Goal: Task Accomplishment & Management: Manage account settings

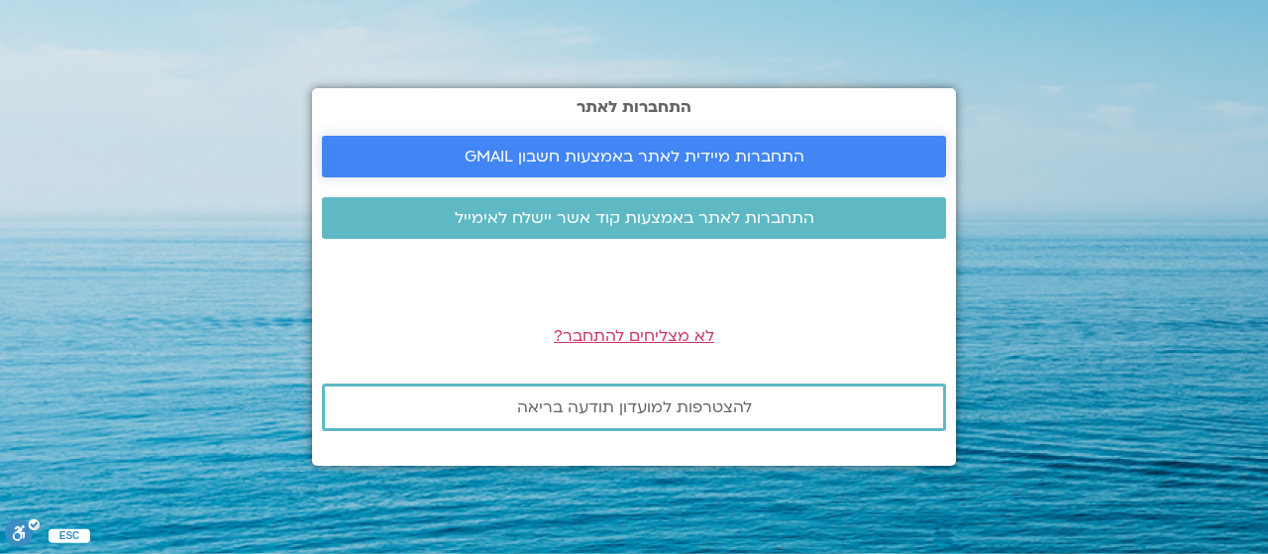
click at [651, 148] on span "התחברות מיידית לאתר באמצעות חשבון GMAIL" at bounding box center [635, 157] width 340 height 18
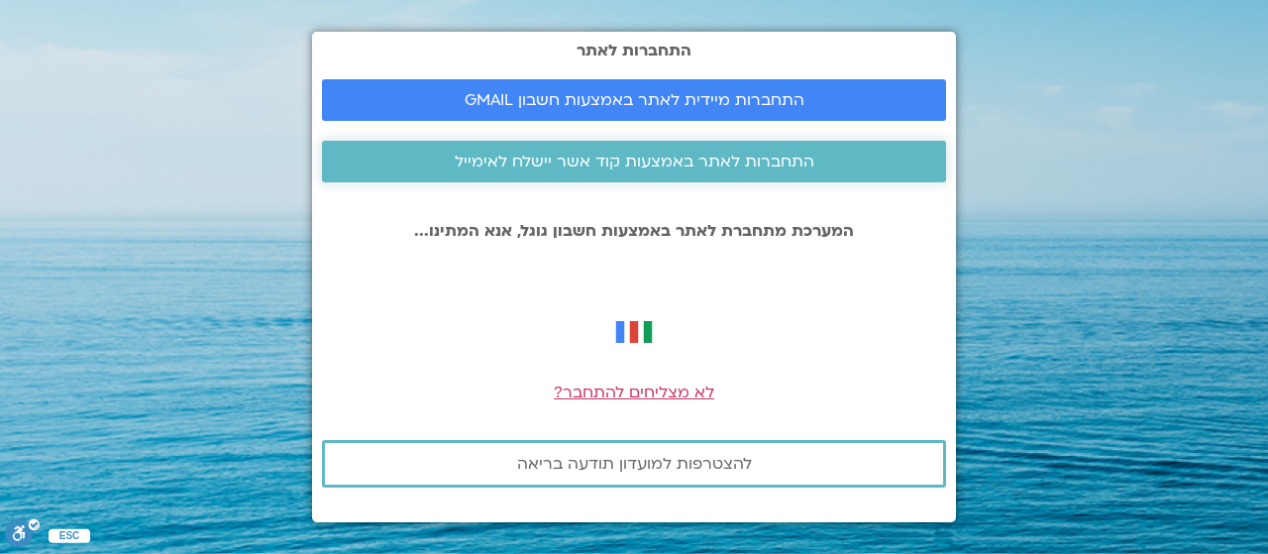
click at [638, 164] on span "התחברות לאתר באמצעות קוד אשר יישלח לאימייל" at bounding box center [635, 162] width 360 height 18
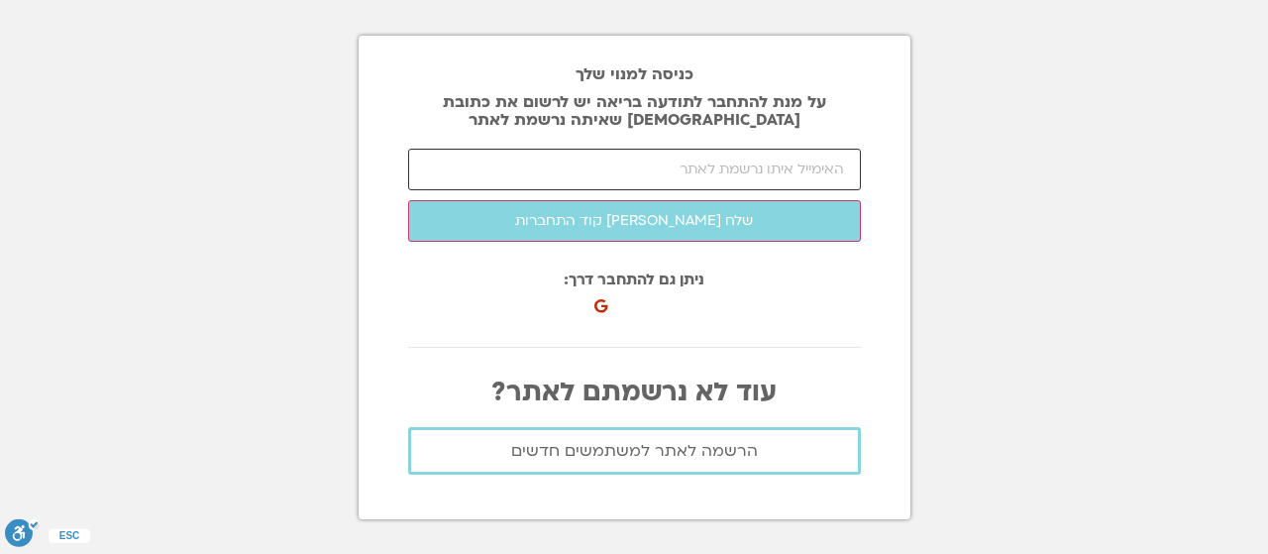
drag, startPoint x: 0, startPoint y: 0, endPoint x: 638, endPoint y: 164, distance: 658.8
click at [638, 164] on input "email" at bounding box center [634, 170] width 453 height 42
type input "[EMAIL_ADDRESS][DOMAIN_NAME]"
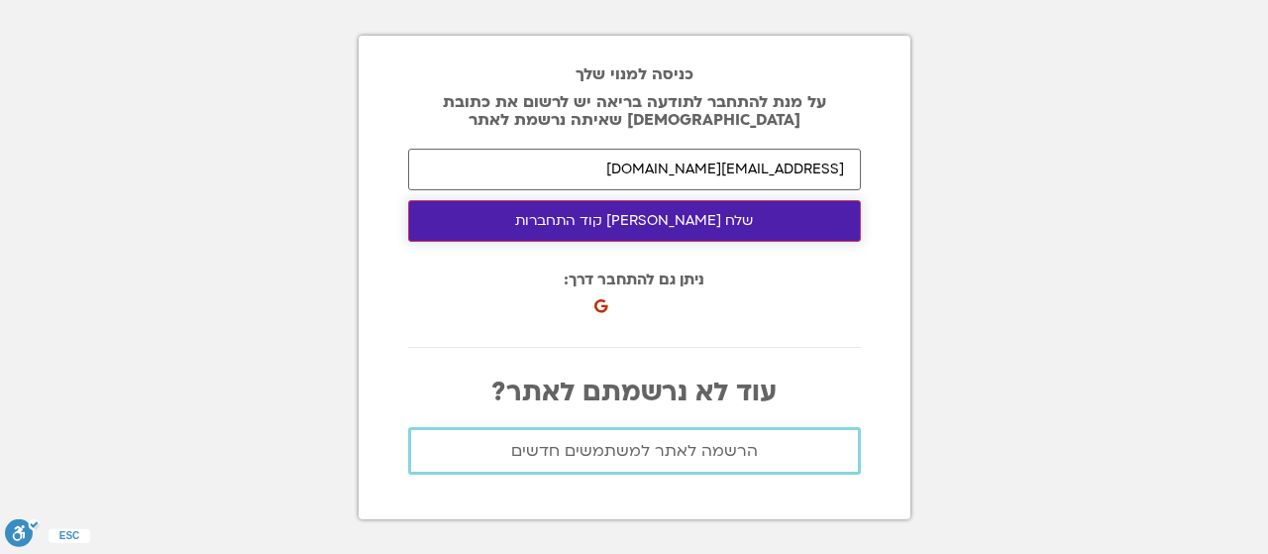
click at [646, 227] on button "שלח לי קוד התחברות" at bounding box center [634, 221] width 453 height 42
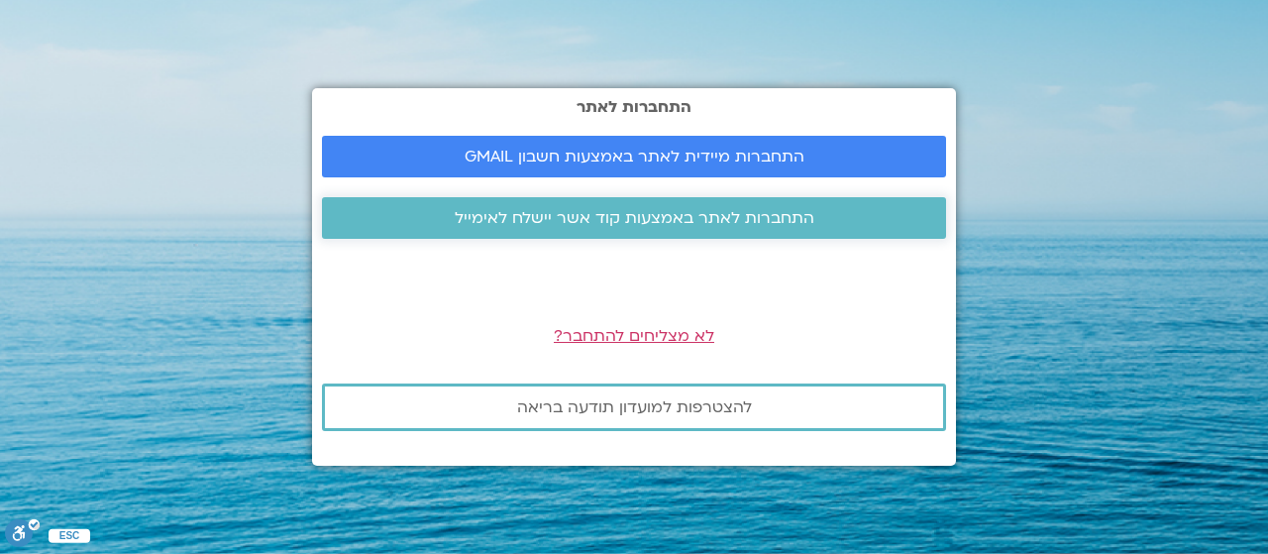
click at [582, 221] on span "התחברות לאתר באמצעות קוד אשר יישלח לאימייל" at bounding box center [635, 218] width 360 height 18
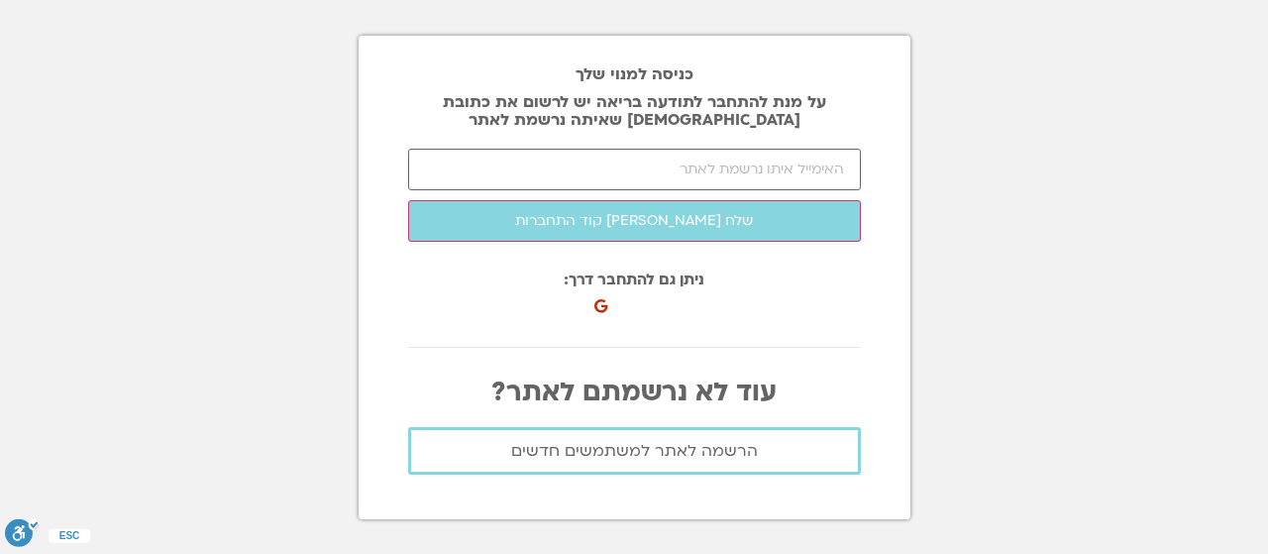
click at [598, 310] on icon at bounding box center [600, 306] width 14 height 14
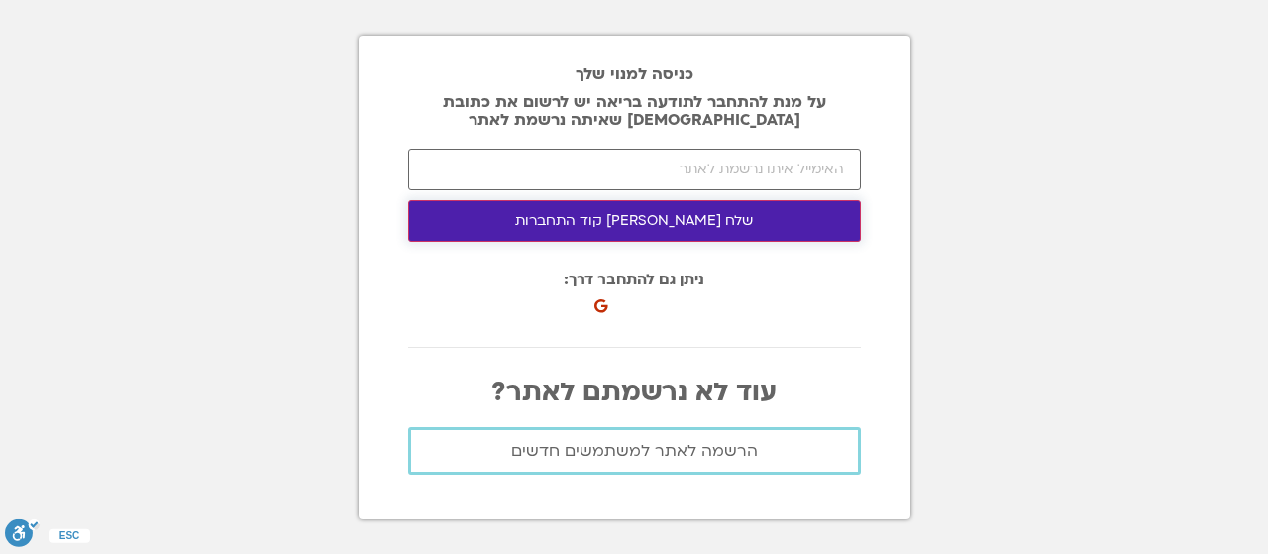
click at [684, 223] on button "שלח לי קוד התחברות" at bounding box center [634, 221] width 453 height 42
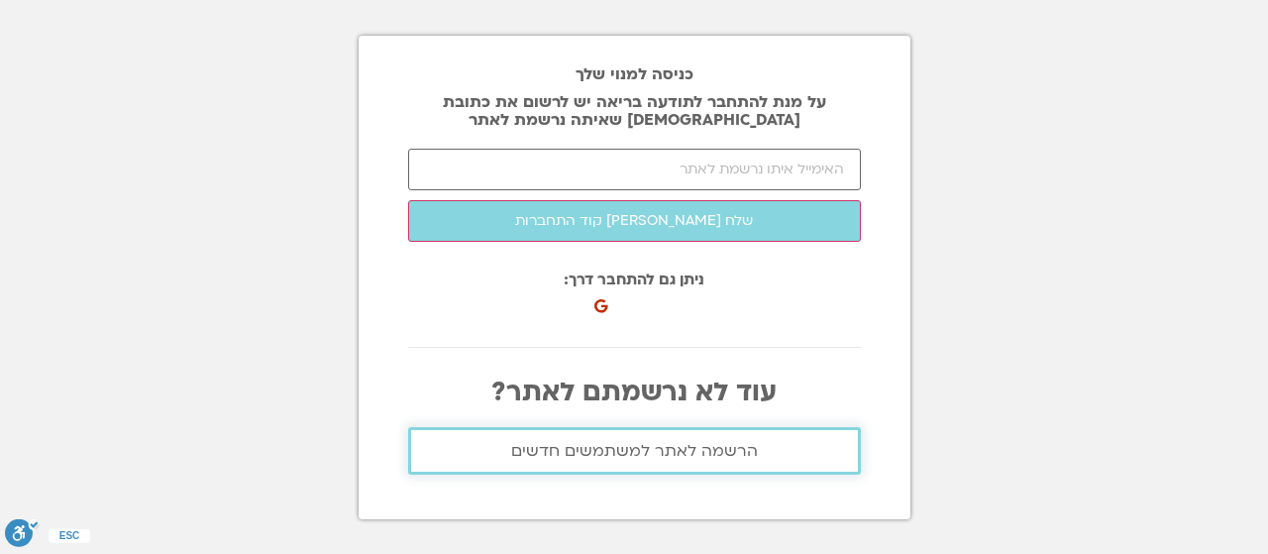
click at [665, 449] on span "הרשמה לאתר למשתמשים חדשים" at bounding box center [634, 451] width 247 height 18
click at [733, 169] on input "email" at bounding box center [634, 170] width 453 height 42
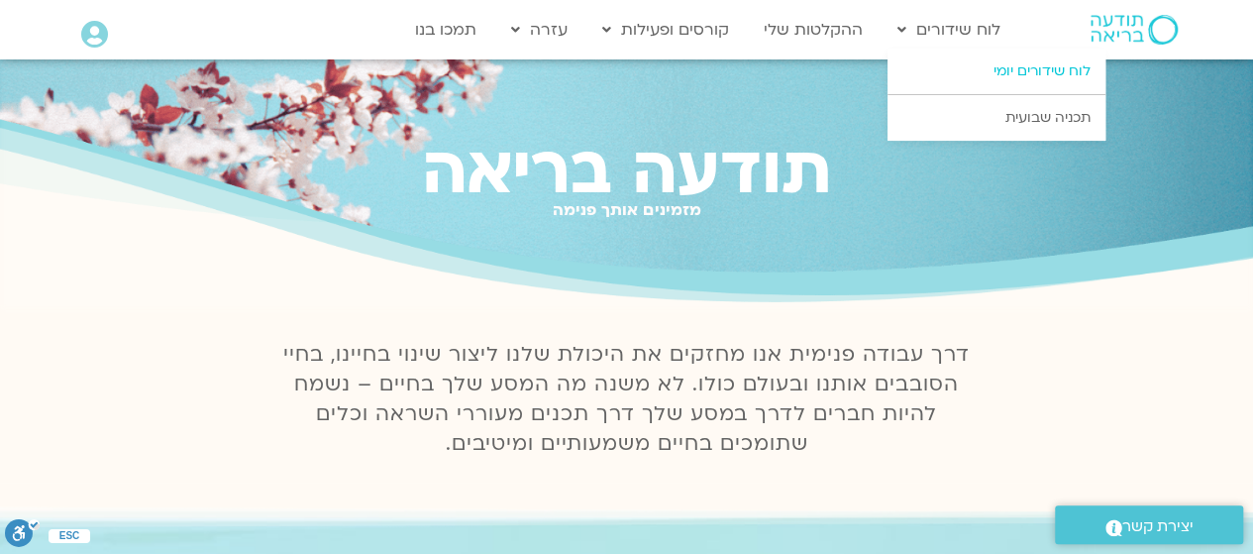
click at [1008, 65] on link "לוח שידורים יומי" at bounding box center [997, 72] width 218 height 46
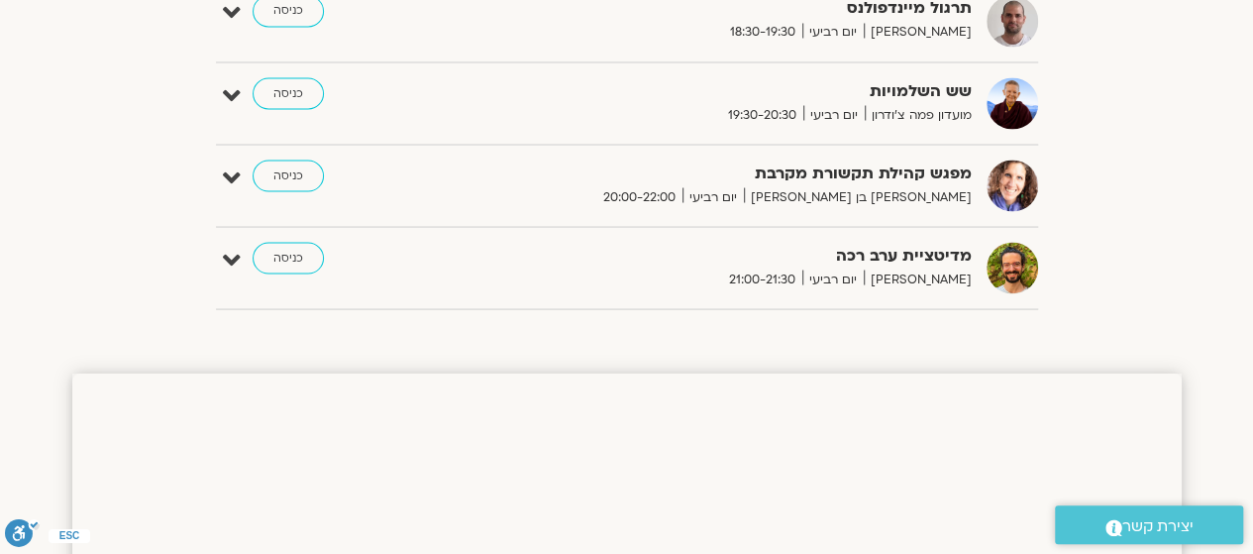
scroll to position [1734, 0]
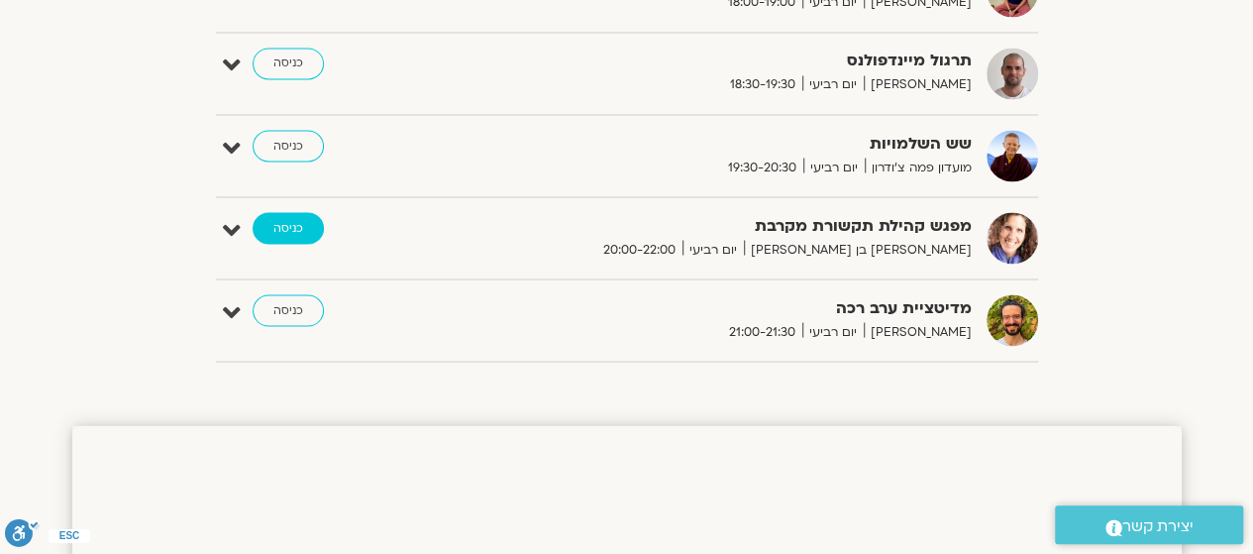
click at [296, 215] on link "כניסה" at bounding box center [288, 228] width 71 height 32
